Goal: Task Accomplishment & Management: Manage account settings

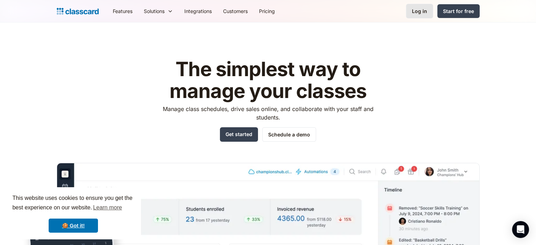
click at [414, 7] on link "Log in" at bounding box center [419, 11] width 27 height 14
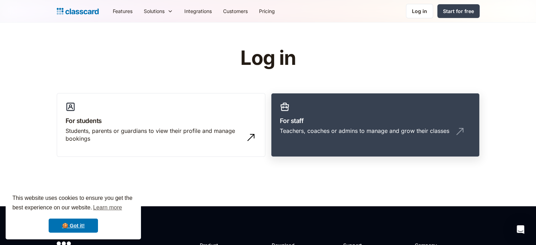
click at [369, 111] on link "For staff Teachers, coaches or admins to manage and grow their classes" at bounding box center [375, 125] width 209 height 64
